Goal: Task Accomplishment & Management: Use online tool/utility

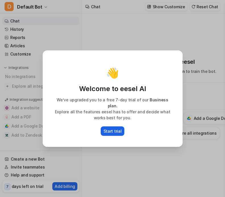
click at [113, 128] on p "Start trial" at bounding box center [112, 131] width 18 height 6
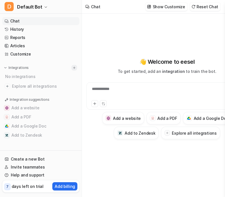
click at [74, 67] on img at bounding box center [74, 68] width 4 height 4
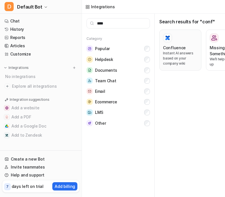
type input "****"
click at [199, 52] on button "Confluence Instant AI answers based on your company wiki" at bounding box center [180, 50] width 42 height 41
click at [189, 52] on p "Instant AI answers based on your company wiki" at bounding box center [180, 58] width 35 height 15
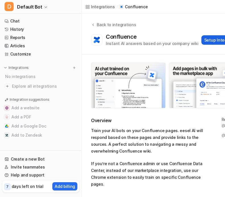
click at [210, 41] on button "Setup Integration" at bounding box center [221, 39] width 40 height 9
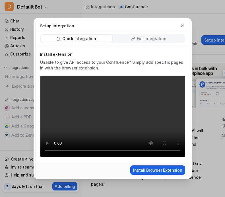
click at [165, 170] on button "Install Browser Extension" at bounding box center [157, 169] width 55 height 9
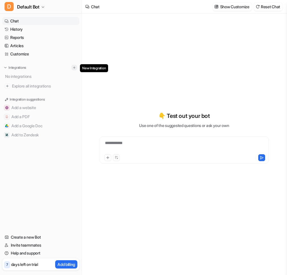
click at [73, 68] on img at bounding box center [74, 68] width 4 height 4
click at [75, 68] on img at bounding box center [74, 68] width 4 height 4
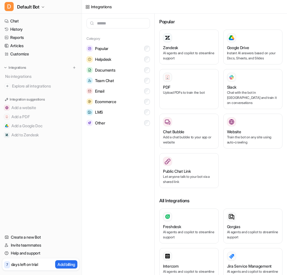
click at [119, 23] on input "text" at bounding box center [117, 23] width 63 height 10
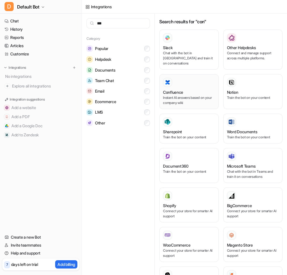
type input "***"
click at [190, 89] on div "Confluence" at bounding box center [189, 92] width 52 height 6
click at [197, 84] on div "Confluence Instant AI answers based on your company wiki" at bounding box center [189, 92] width 52 height 28
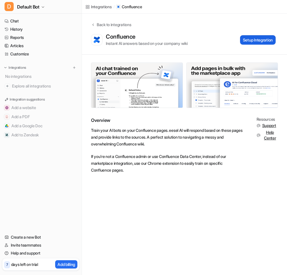
click at [258, 37] on button "Setup Integration" at bounding box center [258, 39] width 36 height 9
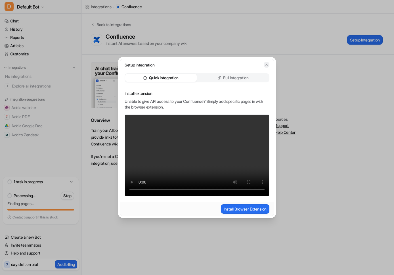
click at [266, 65] on icon "button" at bounding box center [267, 65] width 4 height 4
